Goal: Task Accomplishment & Management: Manage account settings

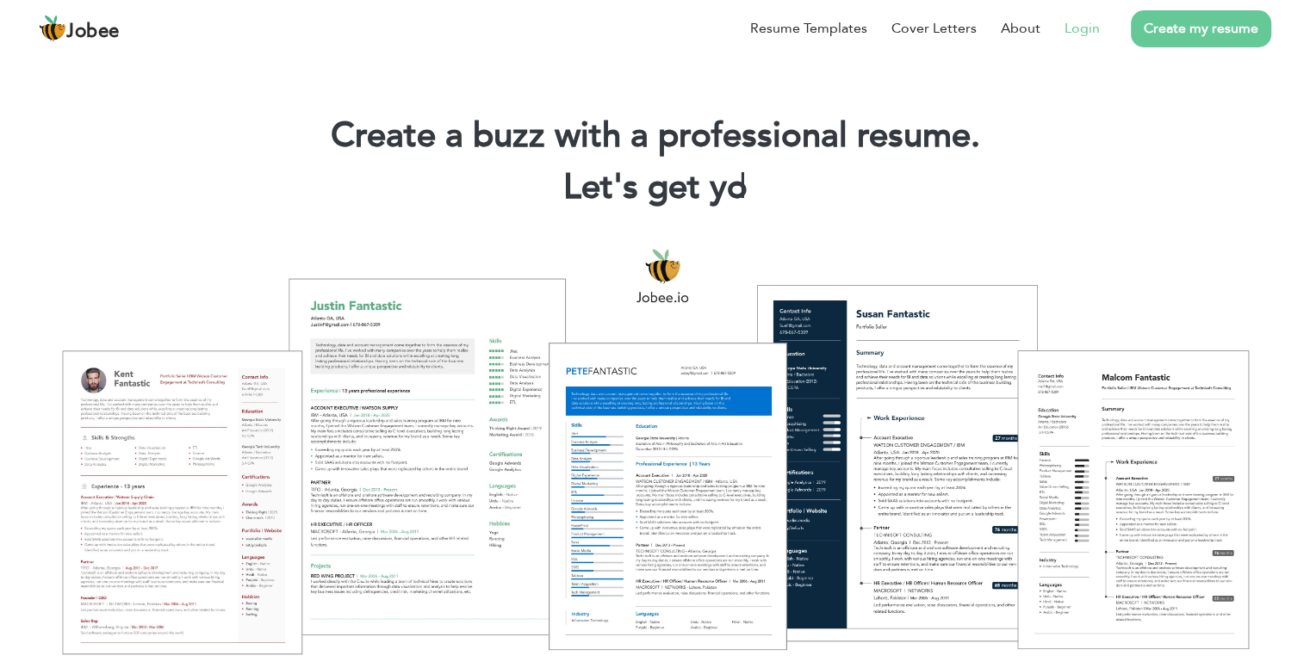
click at [1072, 35] on link "Login" at bounding box center [1082, 28] width 35 height 21
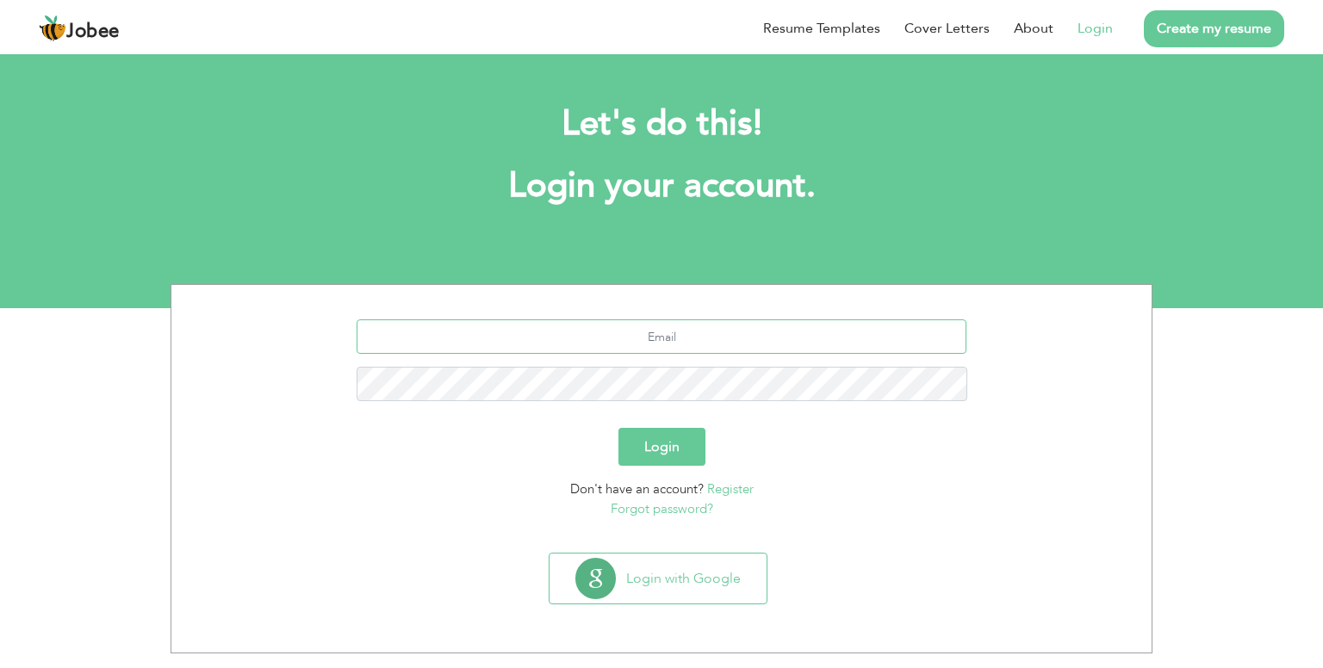
click at [696, 330] on input "text" at bounding box center [662, 337] width 611 height 34
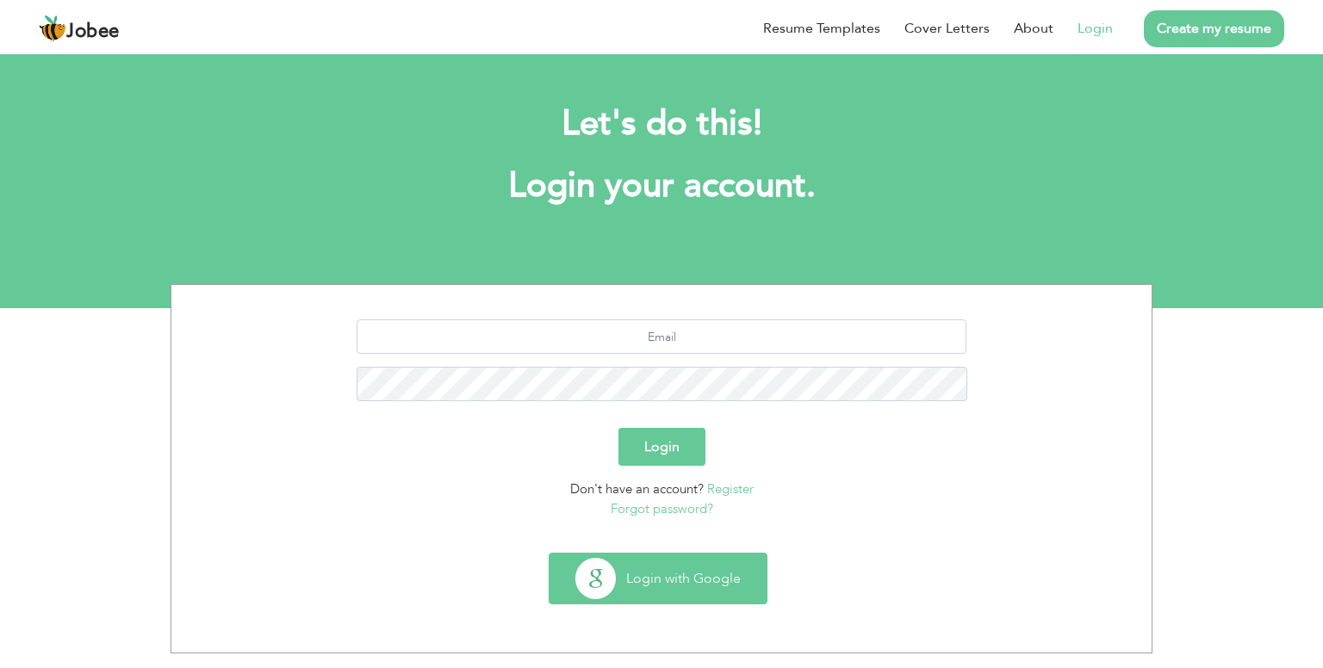
click at [653, 578] on button "Login with Google" at bounding box center [658, 579] width 217 height 50
